Goal: Task Accomplishment & Management: Use online tool/utility

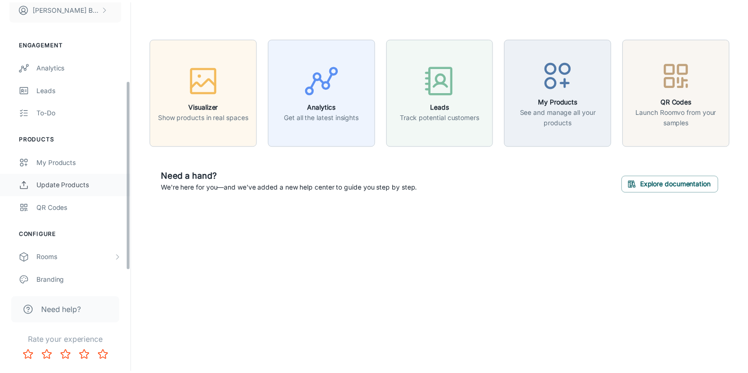
scroll to position [118, 0]
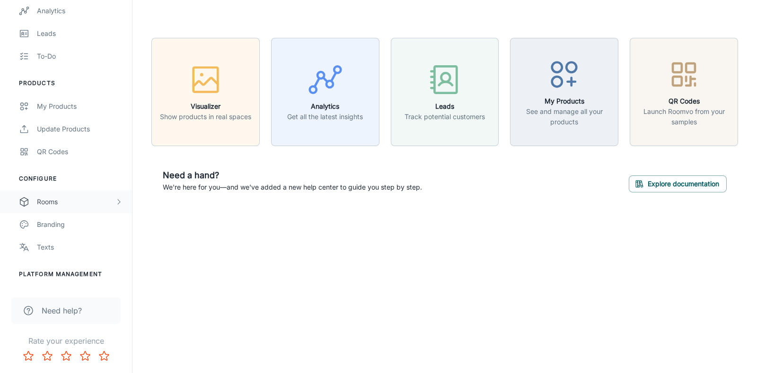
click at [92, 202] on div "Rooms" at bounding box center [76, 202] width 78 height 10
click at [76, 221] on div "My Rooms" at bounding box center [80, 224] width 86 height 10
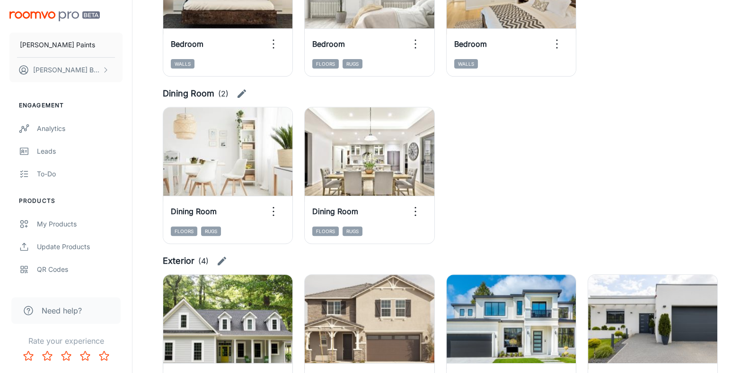
scroll to position [391, 0]
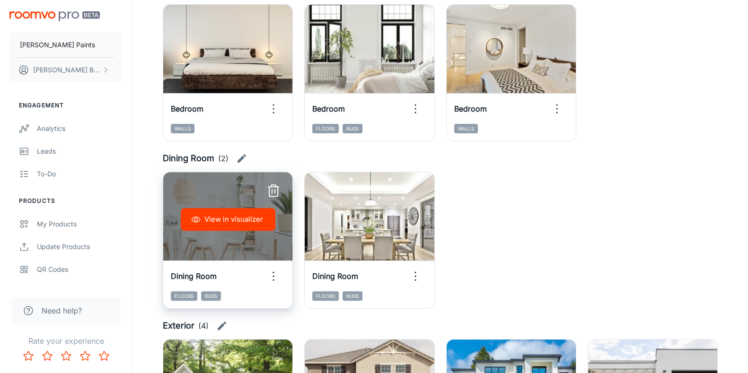
click at [218, 220] on button "View in visualizer" at bounding box center [228, 219] width 95 height 23
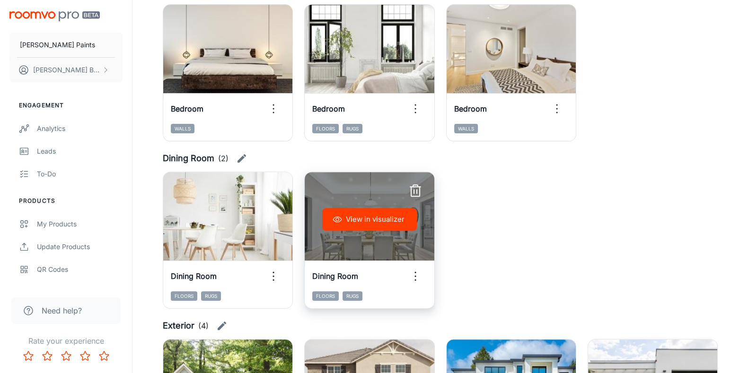
click at [350, 214] on button "View in visualizer" at bounding box center [369, 219] width 95 height 23
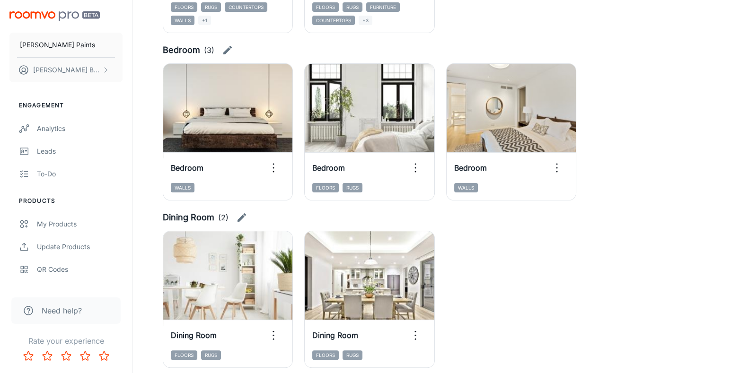
scroll to position [273, 0]
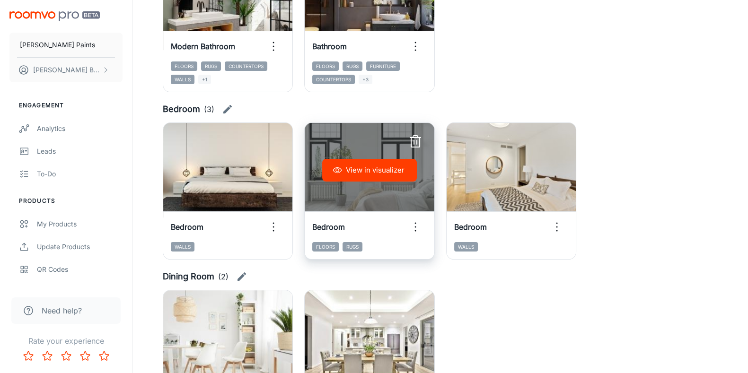
click at [368, 175] on button "View in visualizer" at bounding box center [369, 170] width 95 height 23
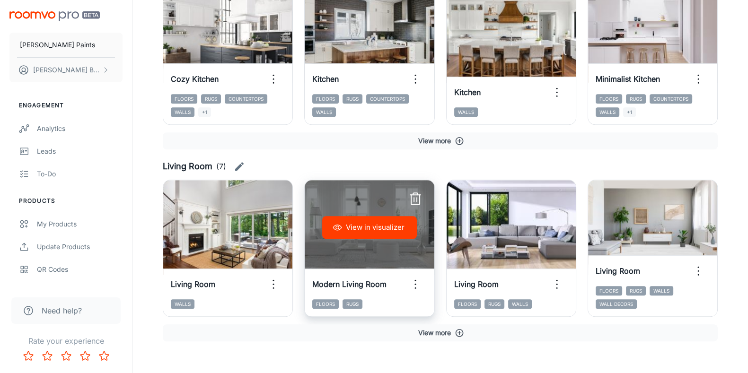
scroll to position [923, 0]
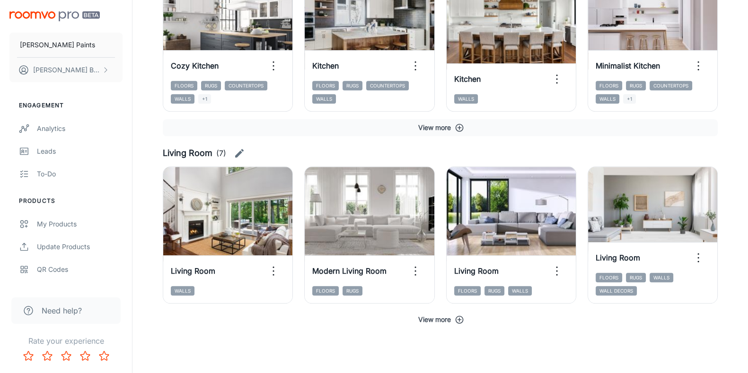
click at [427, 319] on button "View more" at bounding box center [440, 319] width 555 height 17
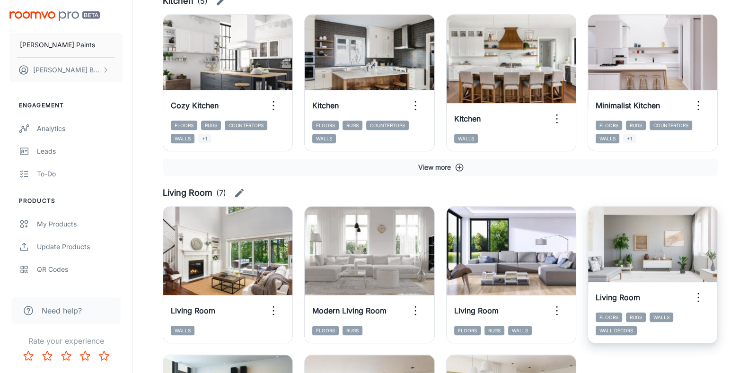
scroll to position [894, 0]
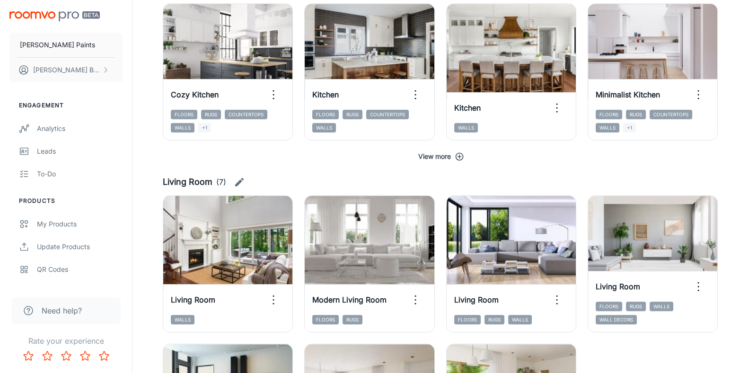
click at [394, 152] on button "View more" at bounding box center [440, 156] width 555 height 17
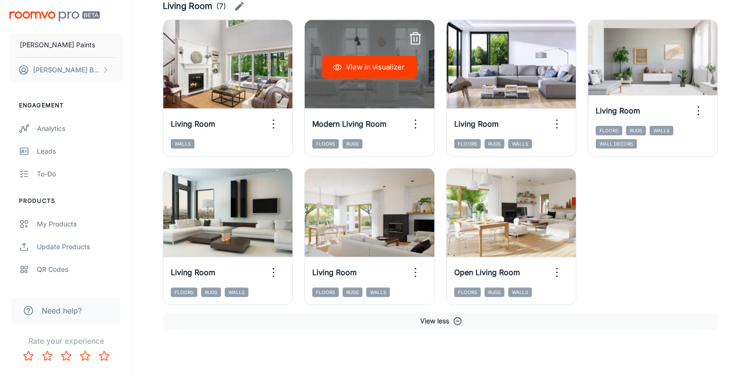
scroll to position [1220, 0]
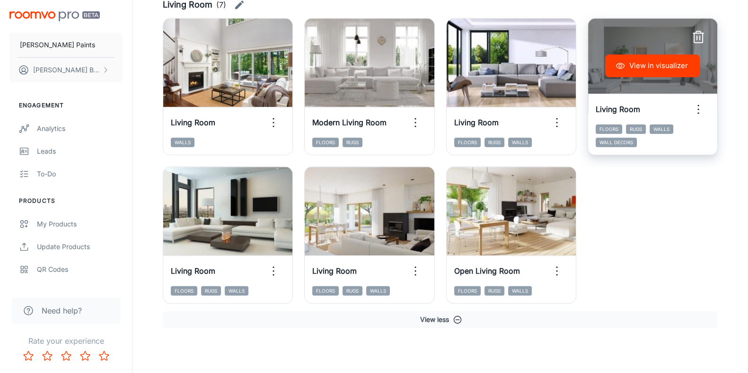
click at [669, 64] on button "View in visualizer" at bounding box center [652, 65] width 95 height 23
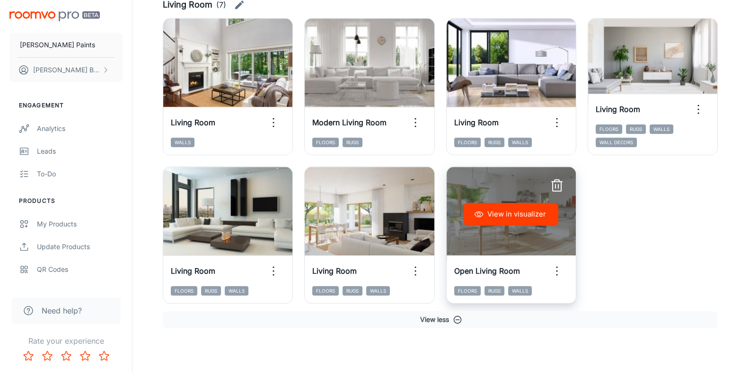
click at [500, 213] on button "View in visualizer" at bounding box center [511, 214] width 95 height 23
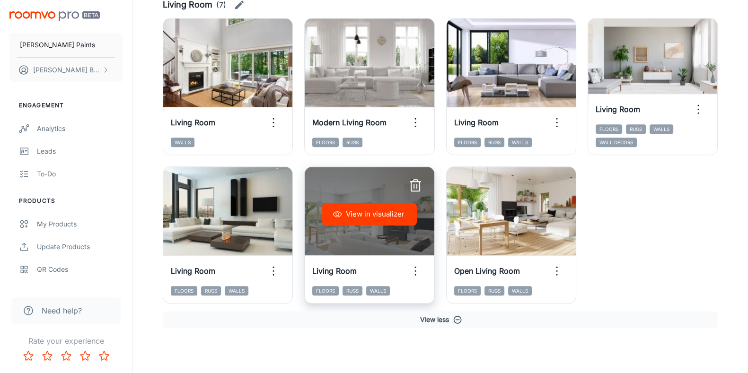
click at [380, 217] on button "View in visualizer" at bounding box center [369, 214] width 95 height 23
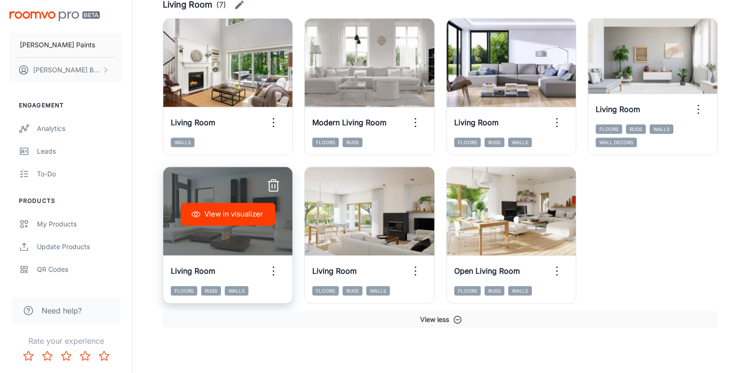
click at [218, 221] on button "View in visualizer" at bounding box center [228, 214] width 95 height 23
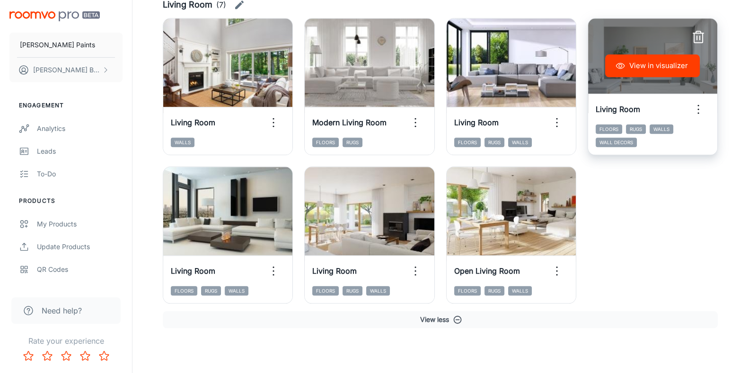
click at [653, 62] on button "View in visualizer" at bounding box center [652, 65] width 95 height 23
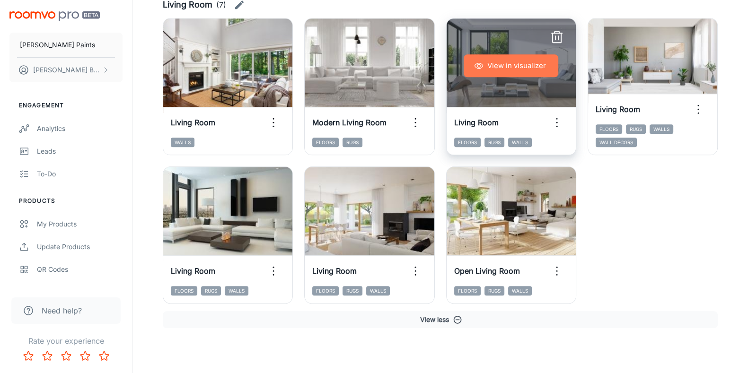
click at [523, 72] on button "View in visualizer" at bounding box center [511, 65] width 95 height 23
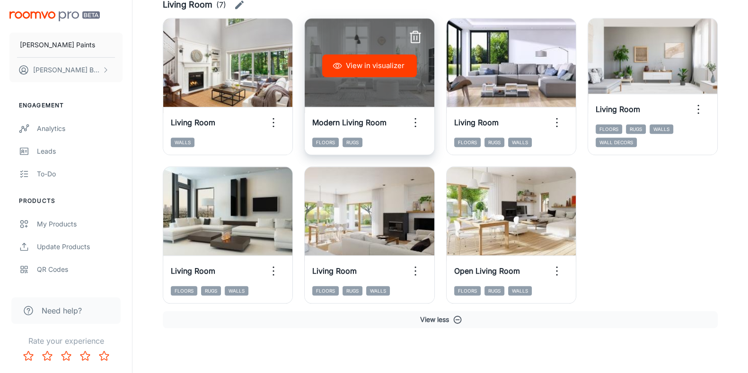
click at [383, 66] on button "View in visualizer" at bounding box center [369, 65] width 95 height 23
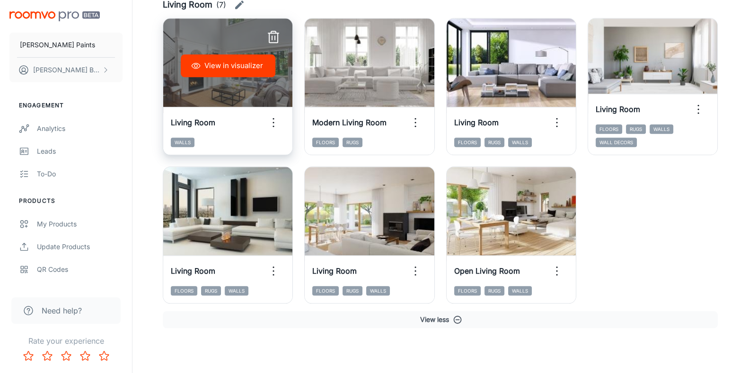
click at [215, 63] on button "View in visualizer" at bounding box center [228, 65] width 95 height 23
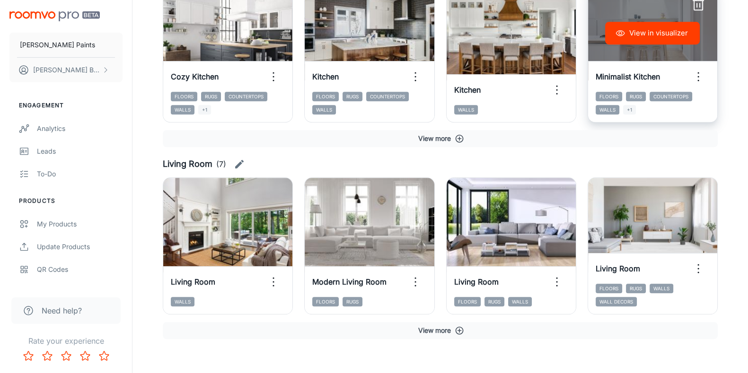
scroll to position [923, 0]
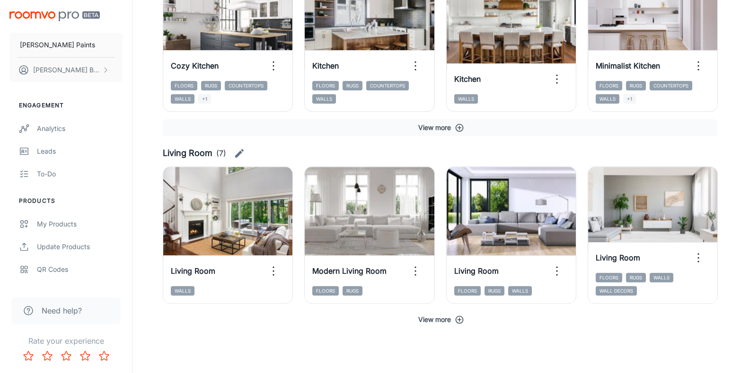
click at [443, 322] on button "View more" at bounding box center [440, 319] width 555 height 17
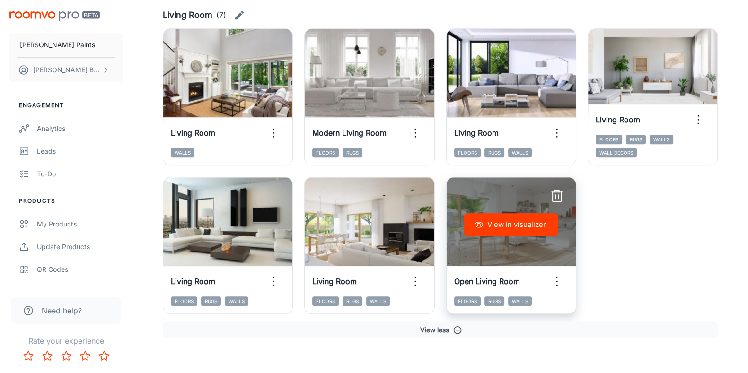
scroll to position [1072, 0]
